Goal: Browse casually: Explore the website without a specific task or goal

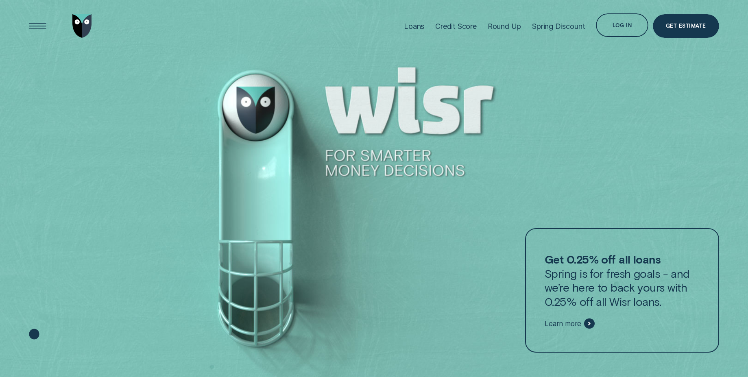
drag, startPoint x: 333, startPoint y: 156, endPoint x: 439, endPoint y: 166, distance: 106.6
click at [439, 166] on div at bounding box center [374, 189] width 748 height 378
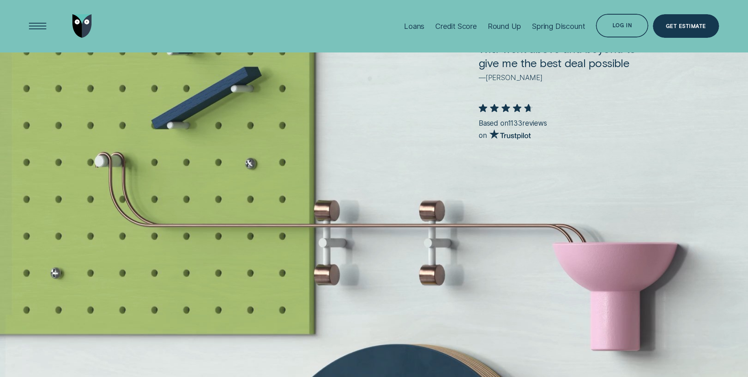
scroll to position [2001, 0]
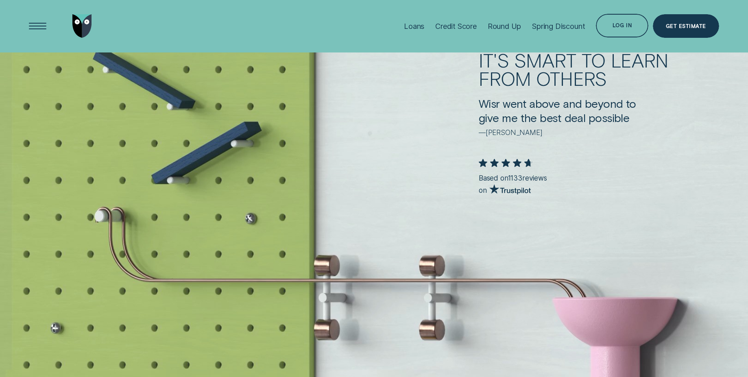
drag, startPoint x: 426, startPoint y: 299, endPoint x: 430, endPoint y: 294, distance: 7.5
click at [427, 300] on div "It's smart to learn from others Wisr went above and beyond to give me the best …" at bounding box center [374, 120] width 748 height 499
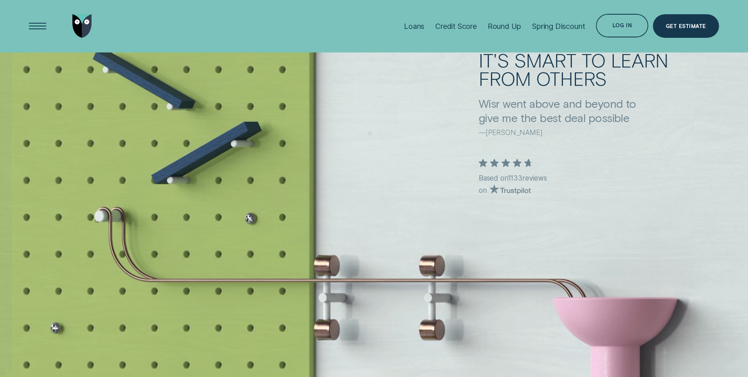
drag, startPoint x: 443, startPoint y: 283, endPoint x: 433, endPoint y: 274, distance: 13.3
click at [440, 281] on div "It's smart to learn from others Wisr went above and beyond to give me the best …" at bounding box center [374, 120] width 748 height 499
click at [432, 272] on div "It's smart to learn from others Wisr went above and beyond to give me the best …" at bounding box center [374, 120] width 748 height 499
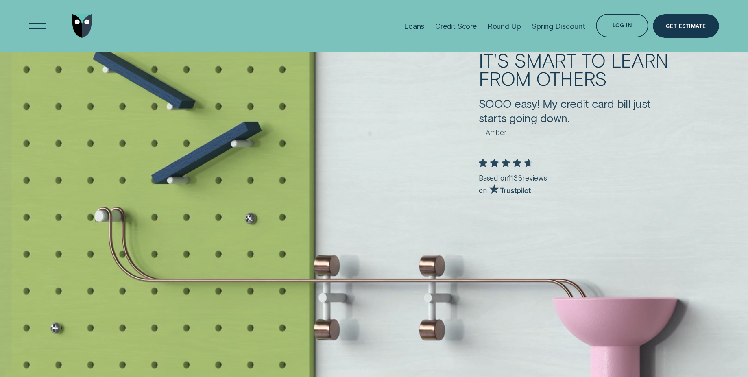
click at [432, 272] on div "It's smart to learn from others Wisr went above and beyond to give me the best …" at bounding box center [374, 120] width 748 height 499
drag, startPoint x: 466, startPoint y: 269, endPoint x: 376, endPoint y: 267, distance: 89.5
click at [376, 267] on div "It's smart to learn from others Wisr went above and beyond to give me the best …" at bounding box center [374, 120] width 748 height 499
click at [474, 258] on div "It's smart to learn from others Wisr went above and beyond to give me the best …" at bounding box center [374, 120] width 748 height 499
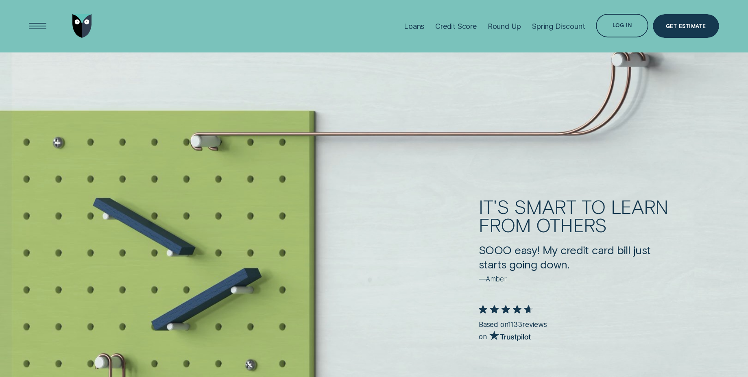
click at [339, 206] on div "It's smart to learn from others Wisr went above and beyond to give me the best …" at bounding box center [374, 266] width 748 height 499
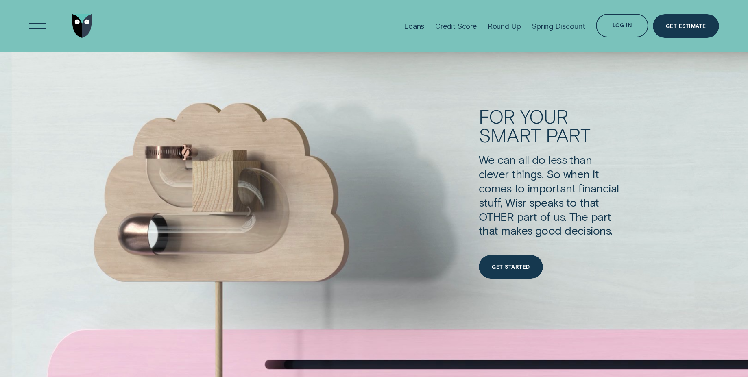
scroll to position [2916, 0]
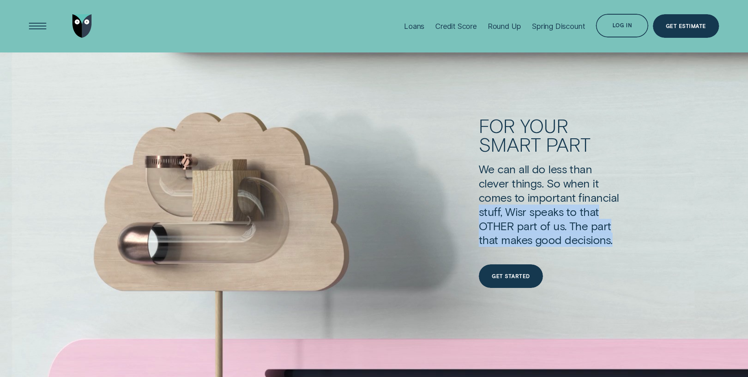
drag, startPoint x: 196, startPoint y: 207, endPoint x: 189, endPoint y: 266, distance: 59.4
click at [189, 266] on div "For your smart part We can all do less than clever things. So when it comes to …" at bounding box center [374, 203] width 748 height 499
click at [233, 230] on div "For your smart part We can all do less than clever things. So when it comes to …" at bounding box center [374, 203] width 748 height 499
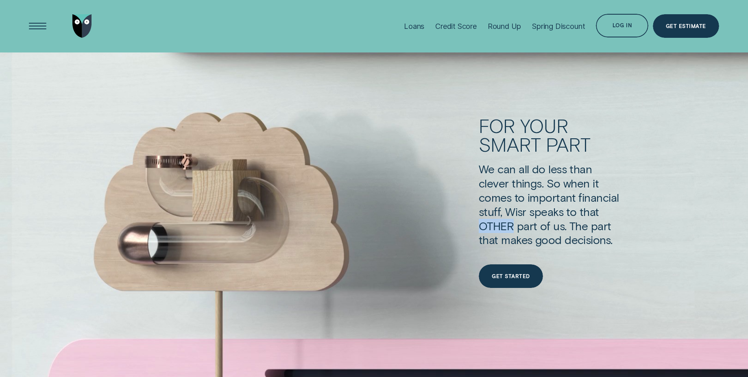
click at [233, 230] on div "For your smart part We can all do less than clever things. So when it comes to …" at bounding box center [374, 203] width 748 height 499
click at [364, 175] on div "For your smart part We can all do less than clever things. So when it comes to …" at bounding box center [374, 203] width 748 height 499
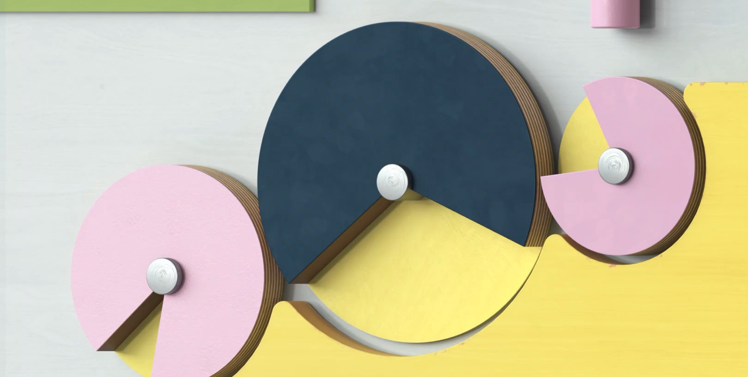
scroll to position [2574, 0]
